Goal: Task Accomplishment & Management: Use online tool/utility

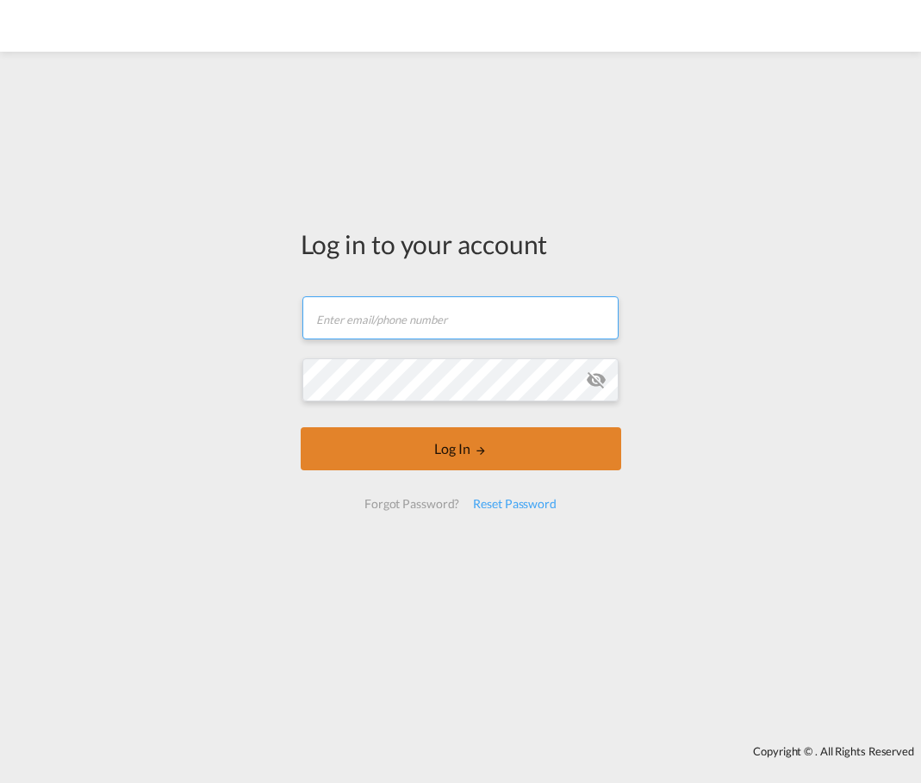
type input "[EMAIL_ADDRESS][DOMAIN_NAME]"
click at [424, 458] on button "Log In" at bounding box center [461, 448] width 320 height 43
